Goal: Navigation & Orientation: Go to known website

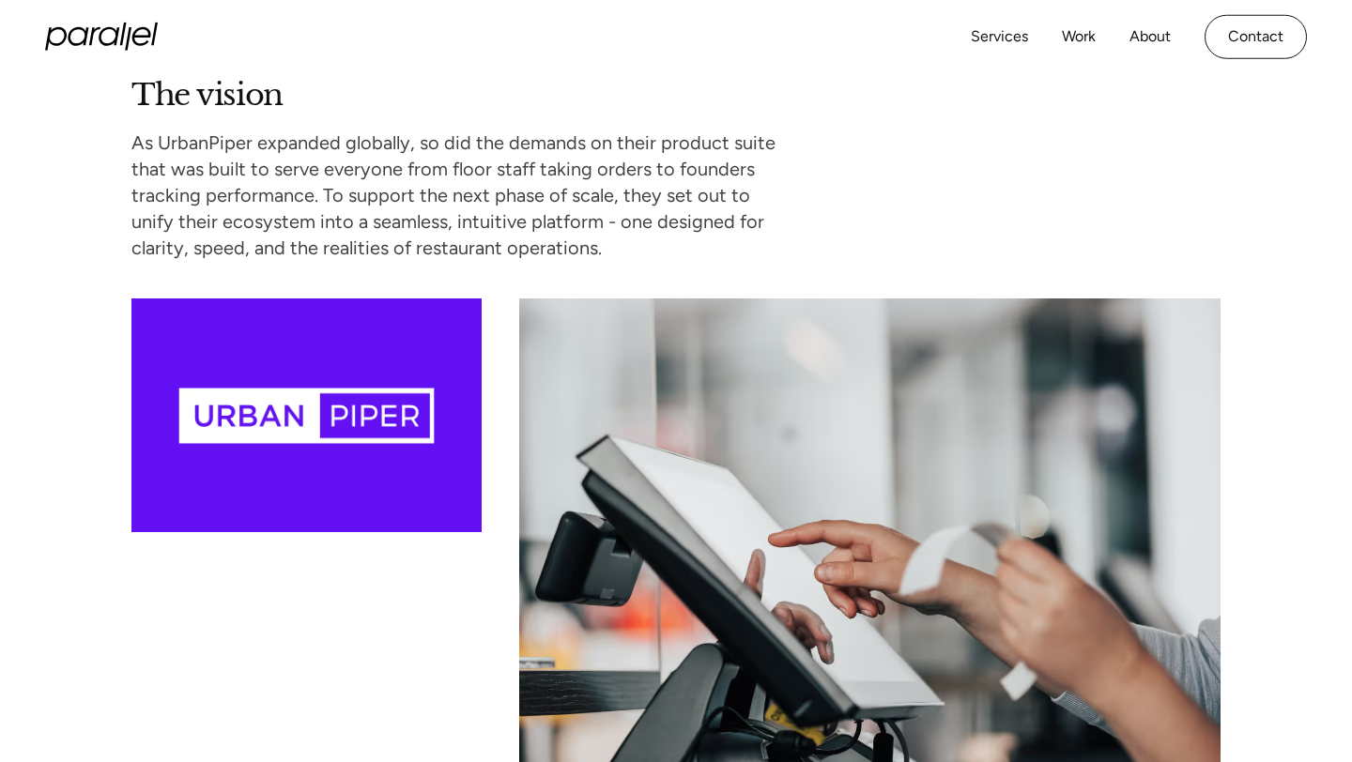
scroll to position [918, 0]
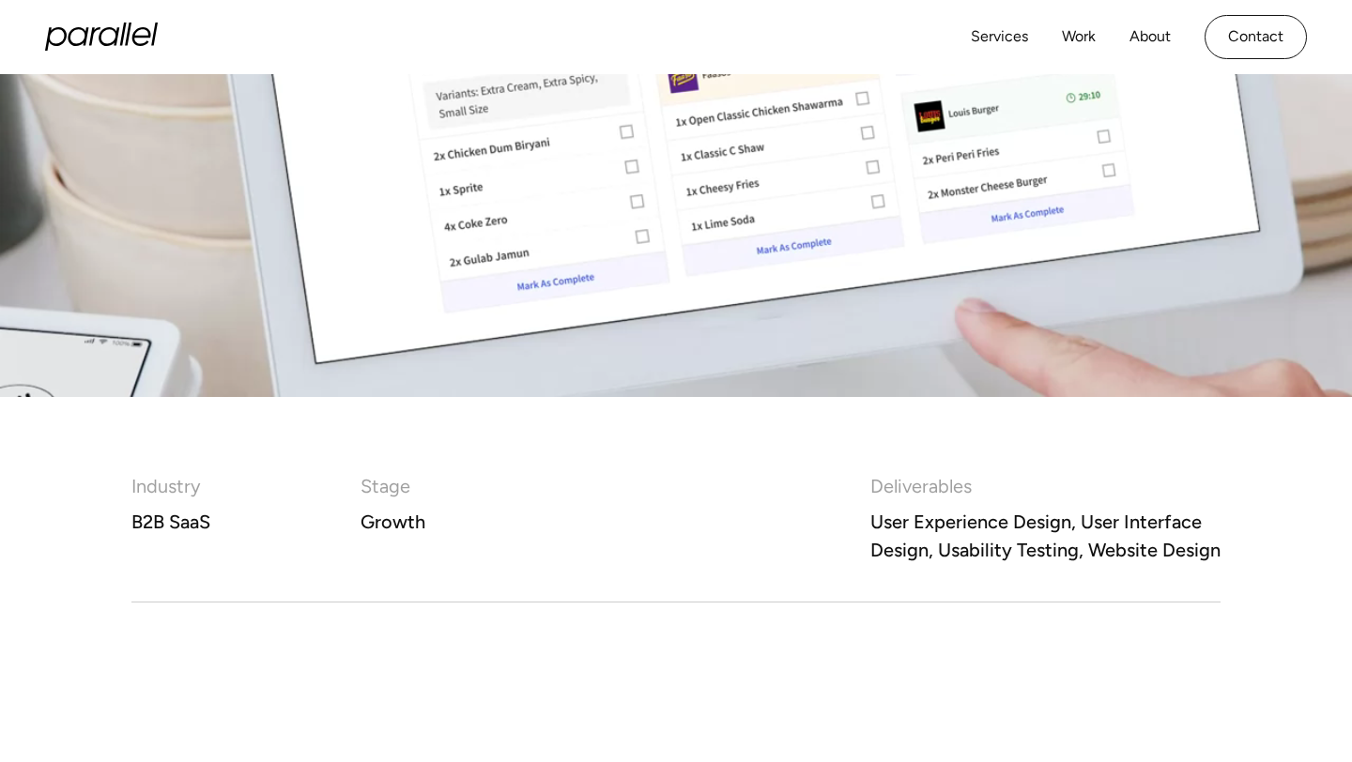
click at [153, 49] on icon "home" at bounding box center [101, 37] width 113 height 28
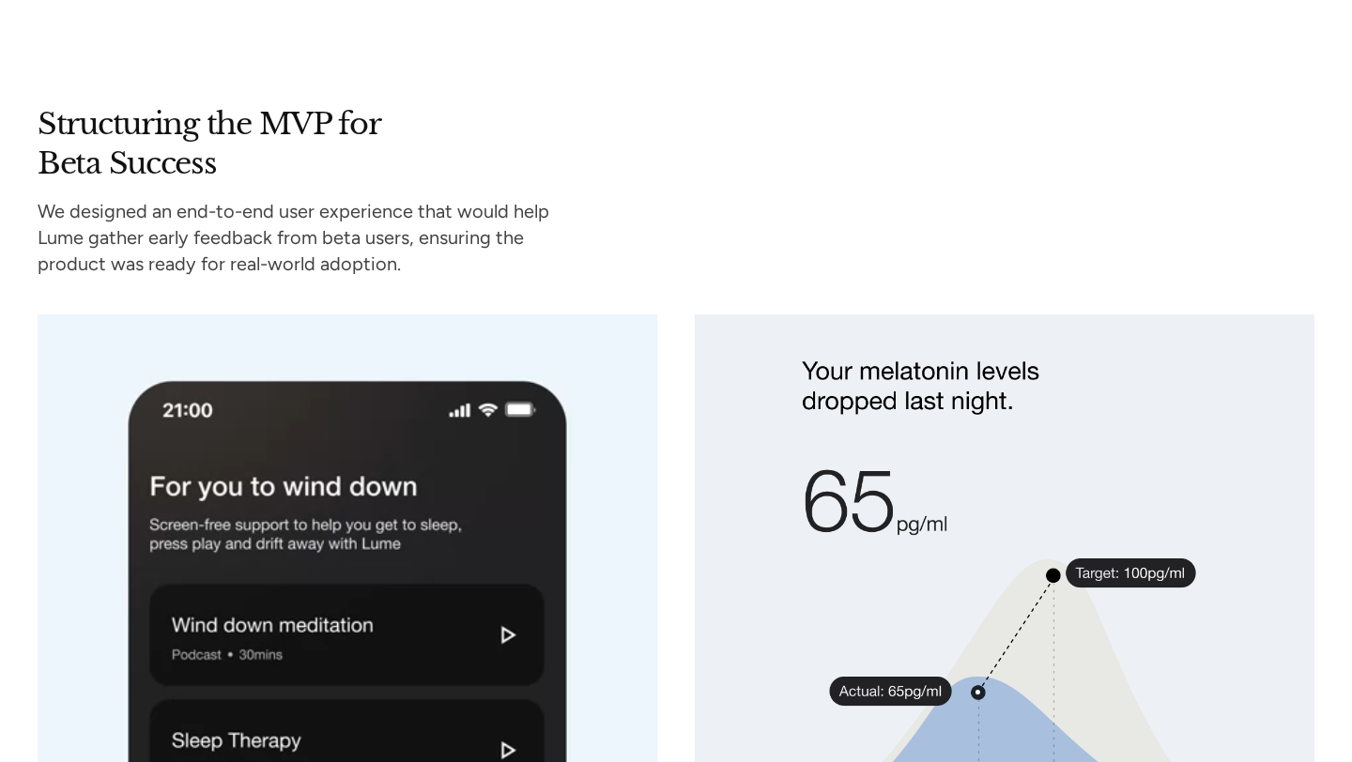
scroll to position [4988, 0]
